Goal: Obtain resource: Download file/media

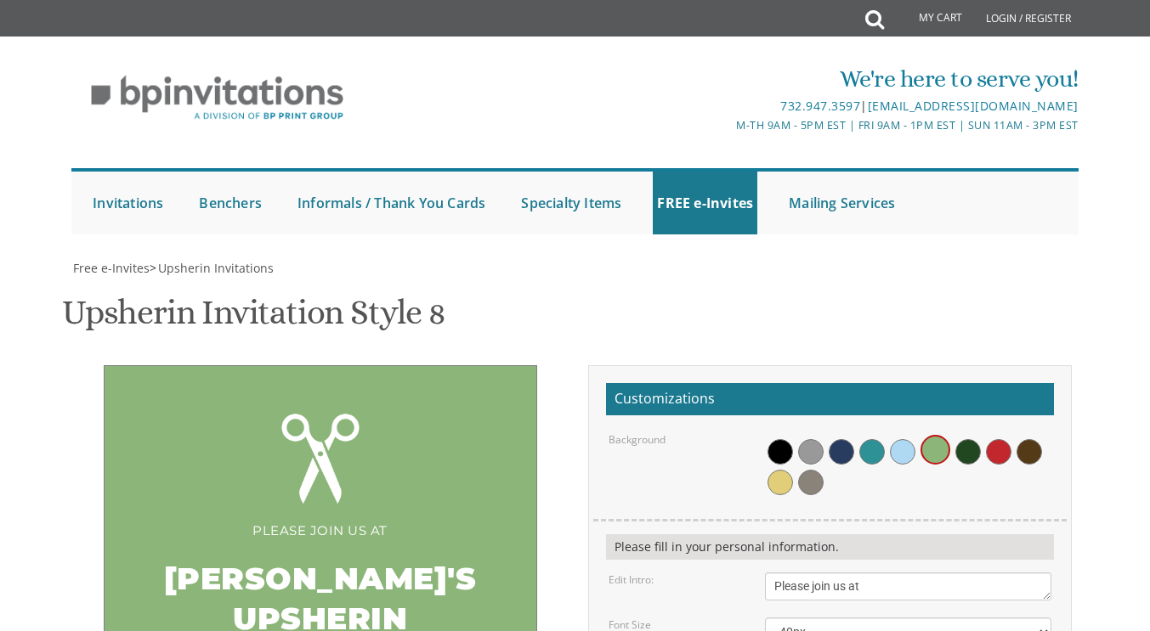
scroll to position [220, 0]
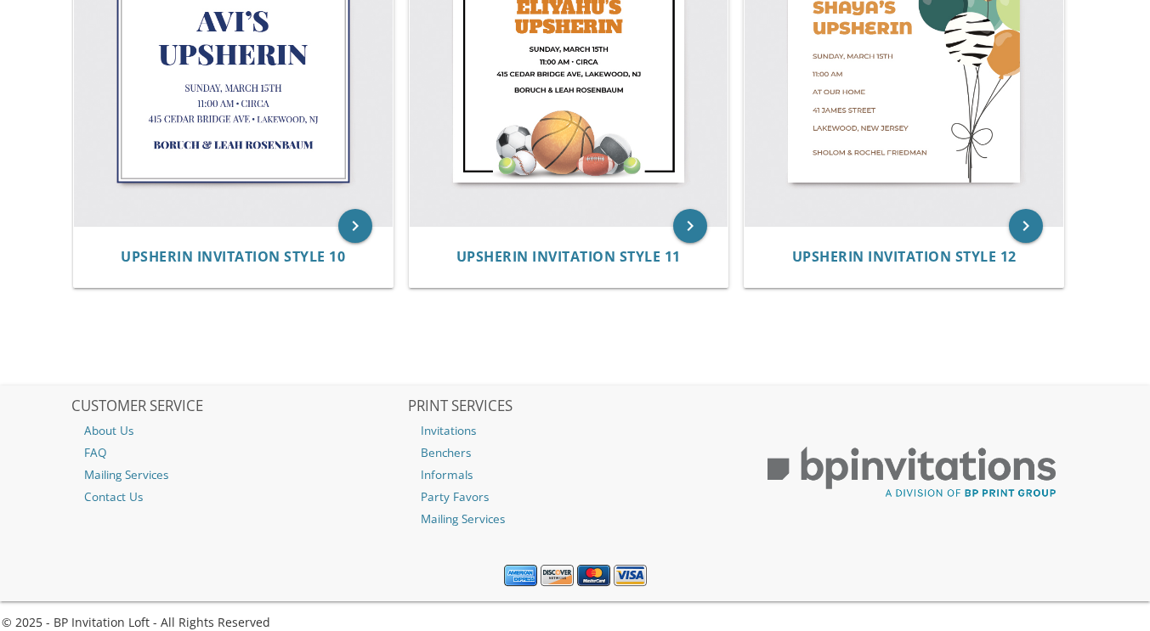
scroll to position [1524, 0]
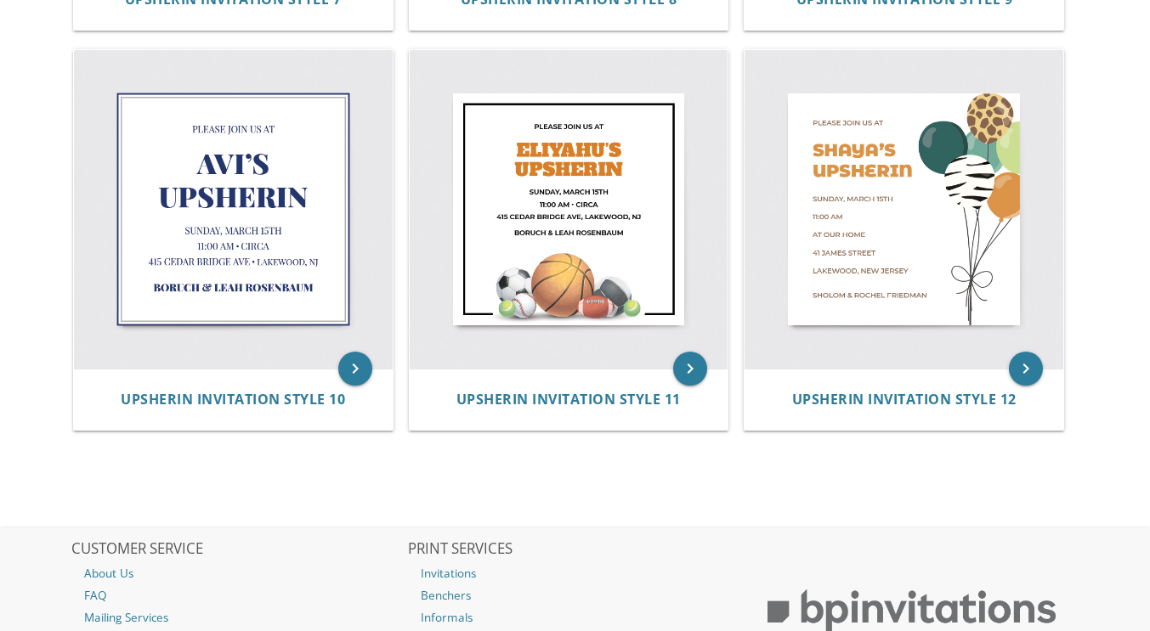
drag, startPoint x: 225, startPoint y: 143, endPoint x: 227, endPoint y: 156, distance: 12.9
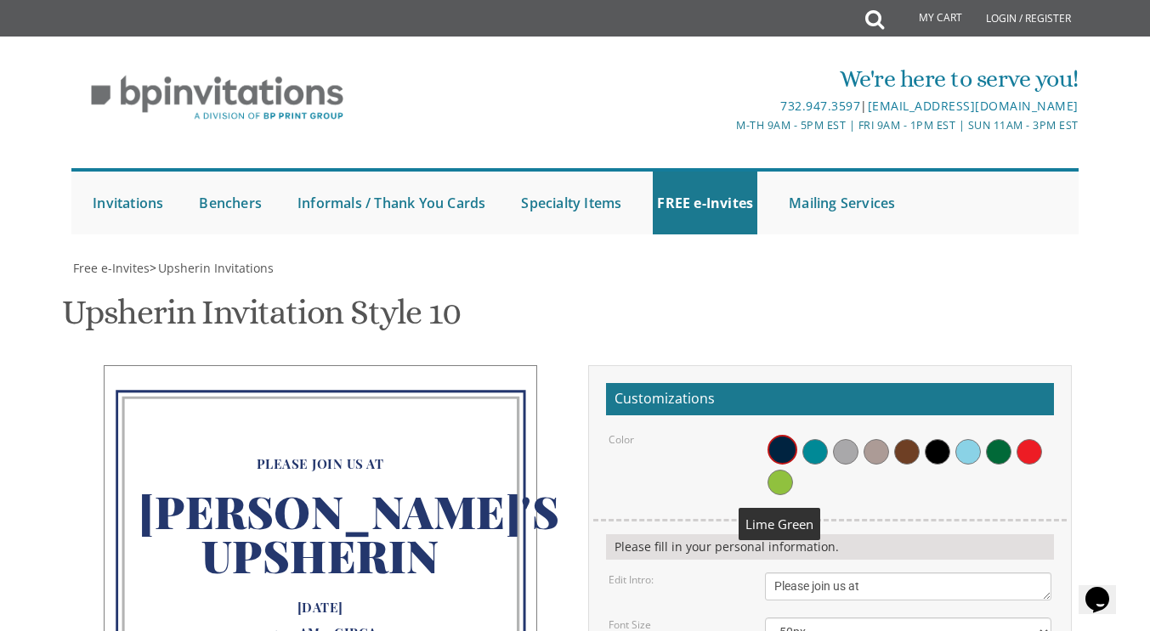
click at [784, 470] on span at bounding box center [779, 482] width 25 height 25
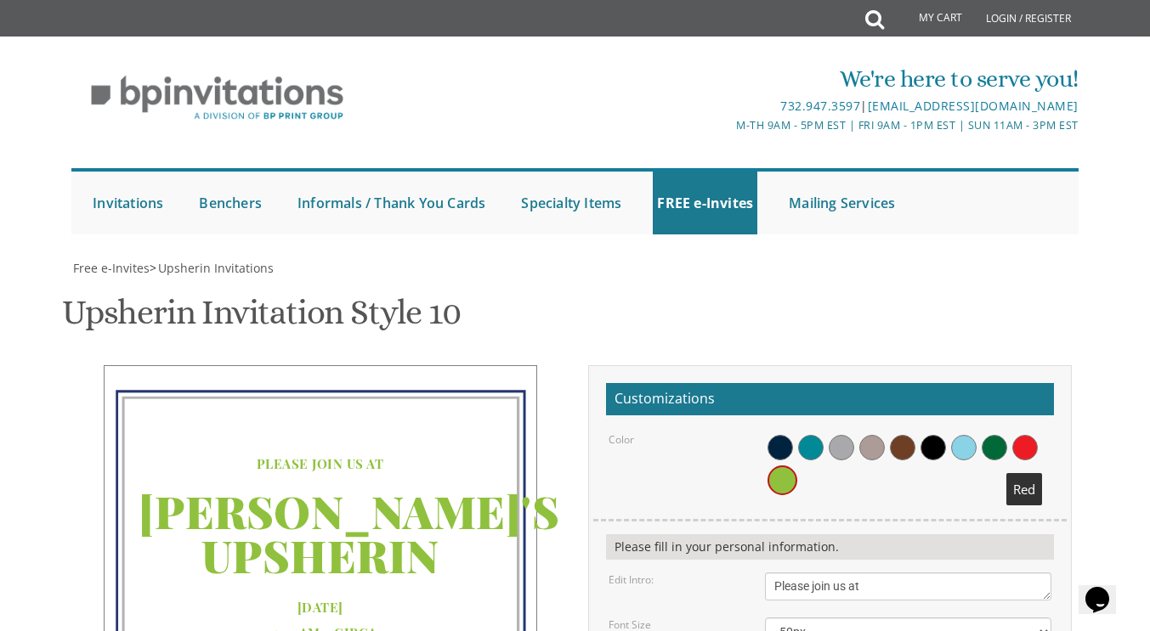
click at [1027, 435] on span at bounding box center [1024, 447] width 25 height 25
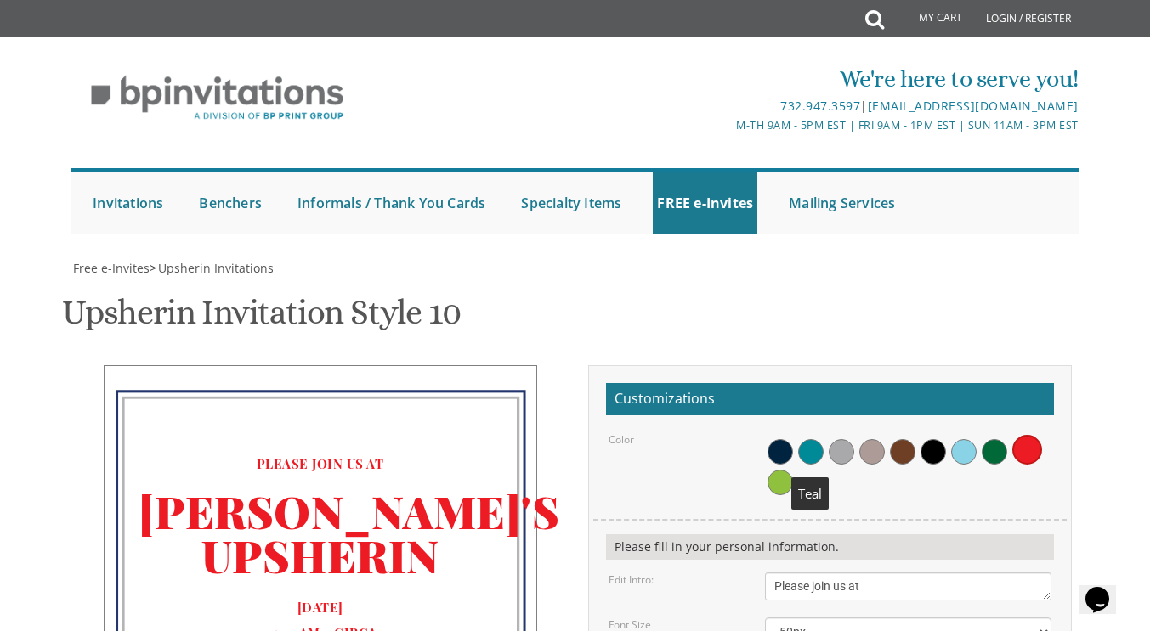
click at [807, 439] on span at bounding box center [810, 451] width 25 height 25
